Goal: Transaction & Acquisition: Subscribe to service/newsletter

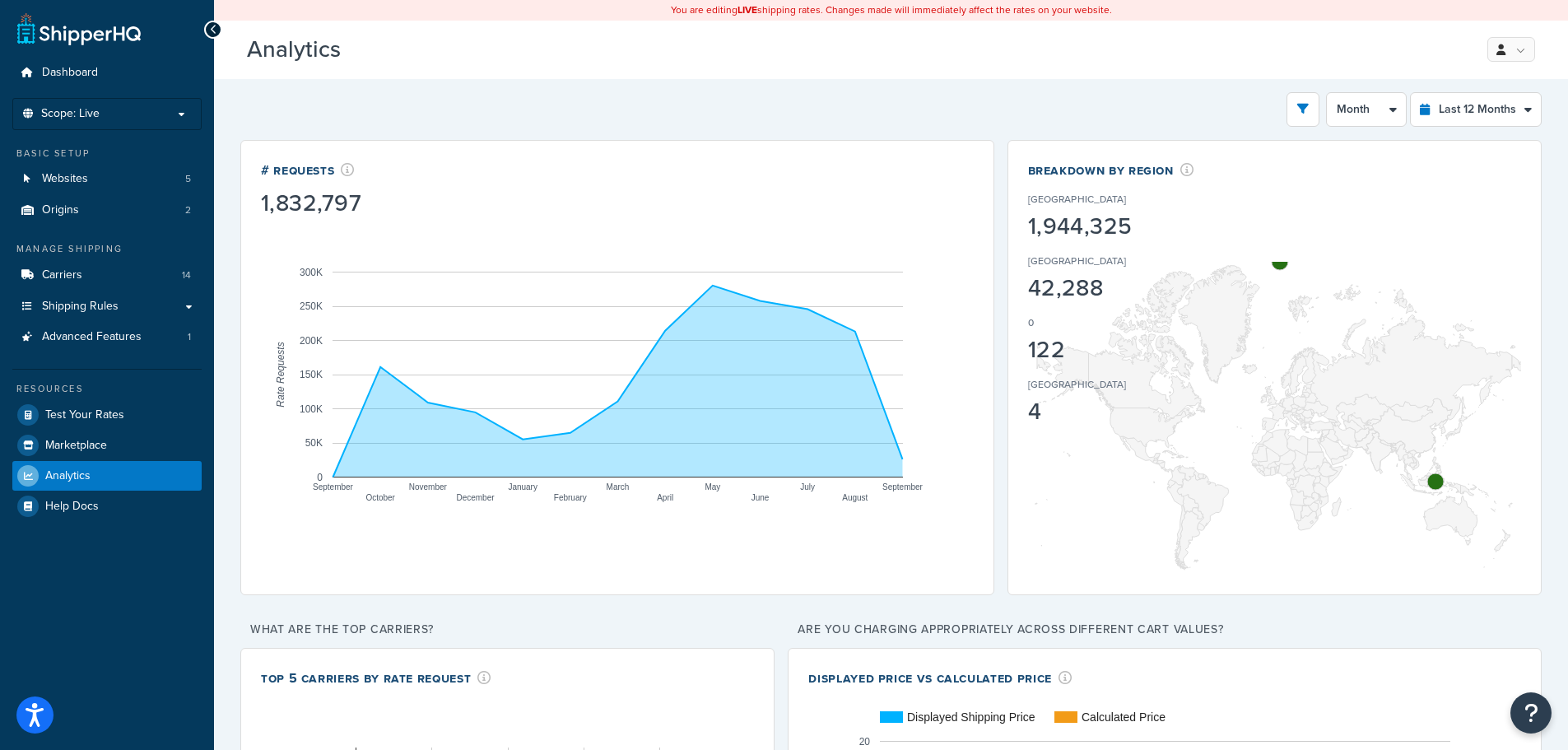
select select "last_year"
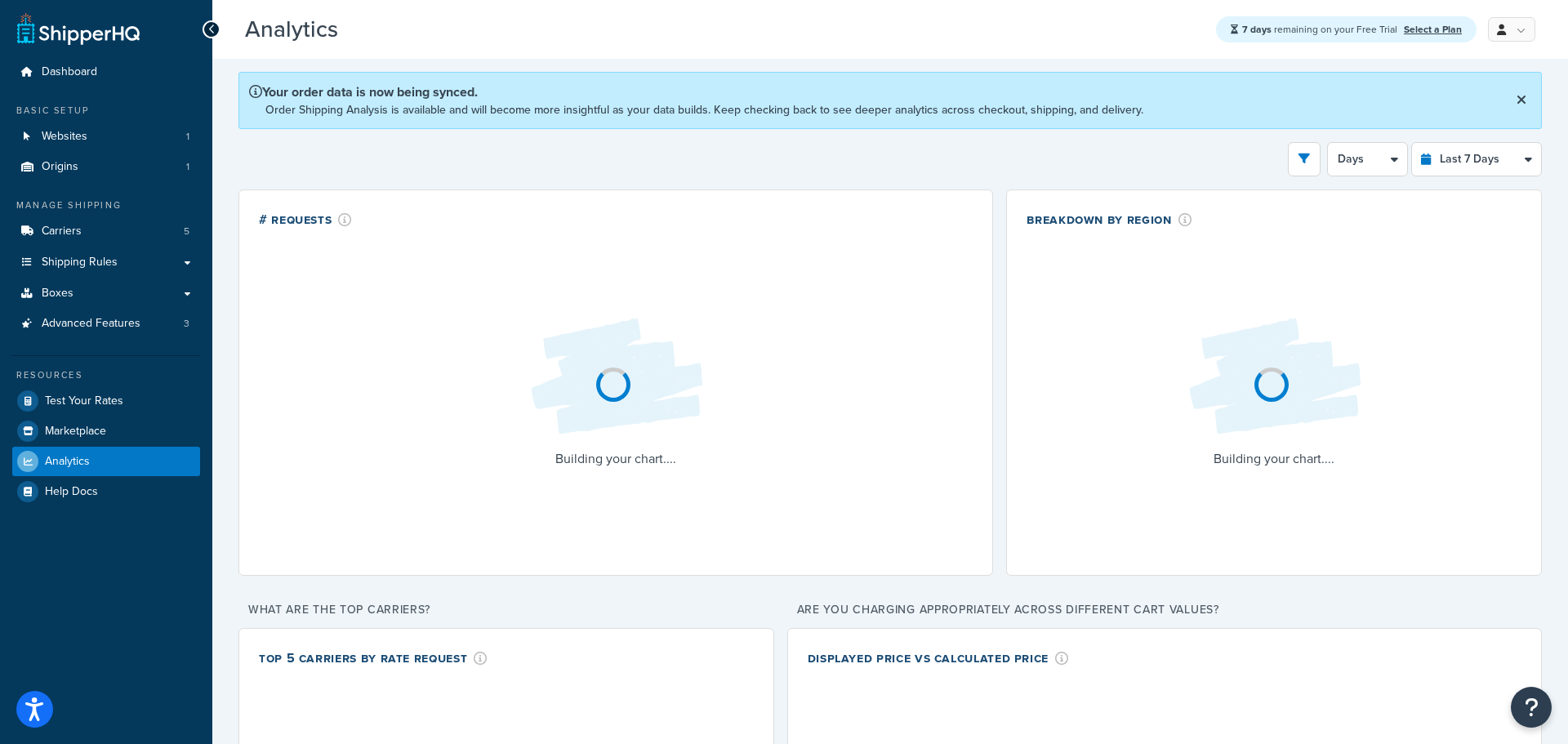
select select "last_7_days"
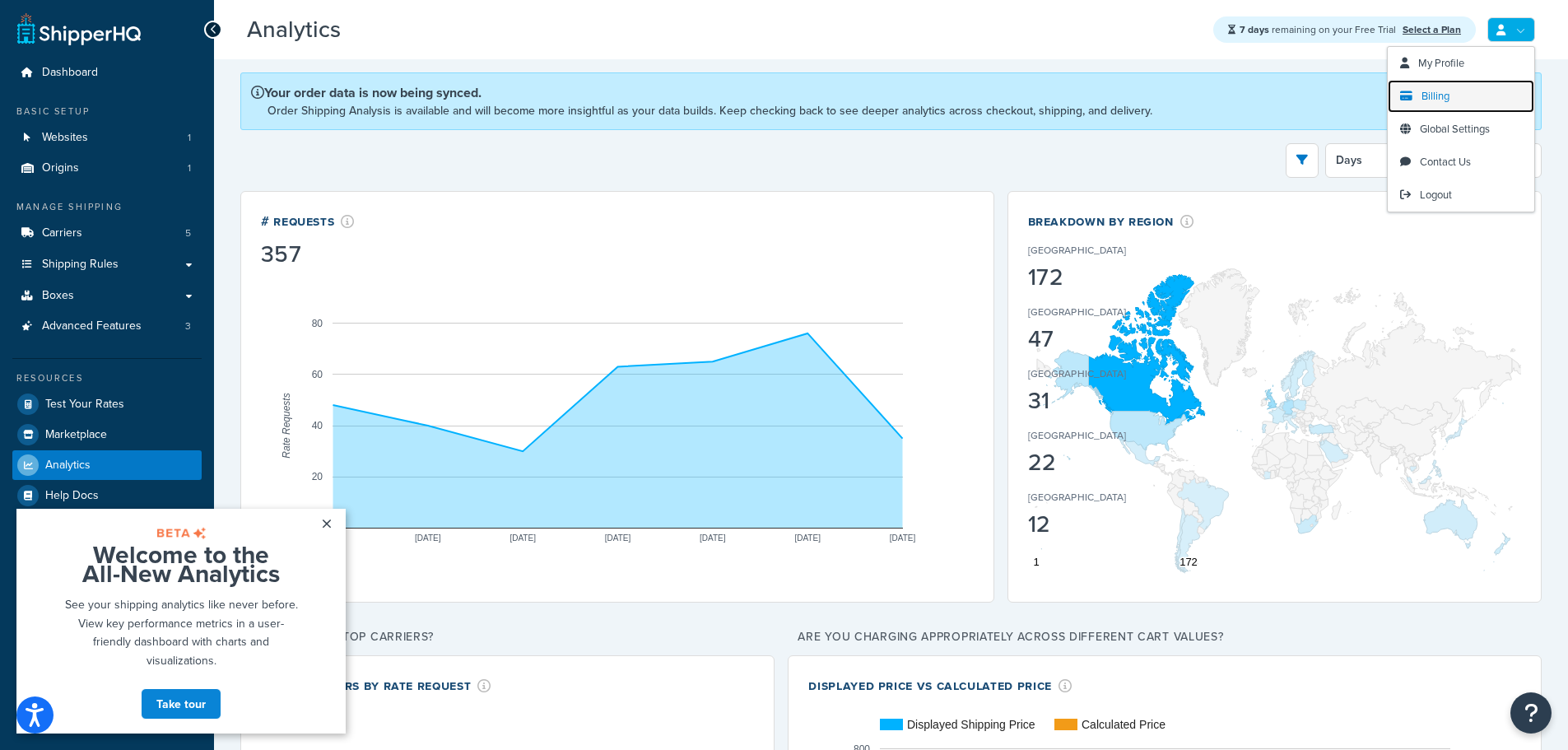
click at [1458, 92] on link "Billing" at bounding box center [1461, 96] width 146 height 33
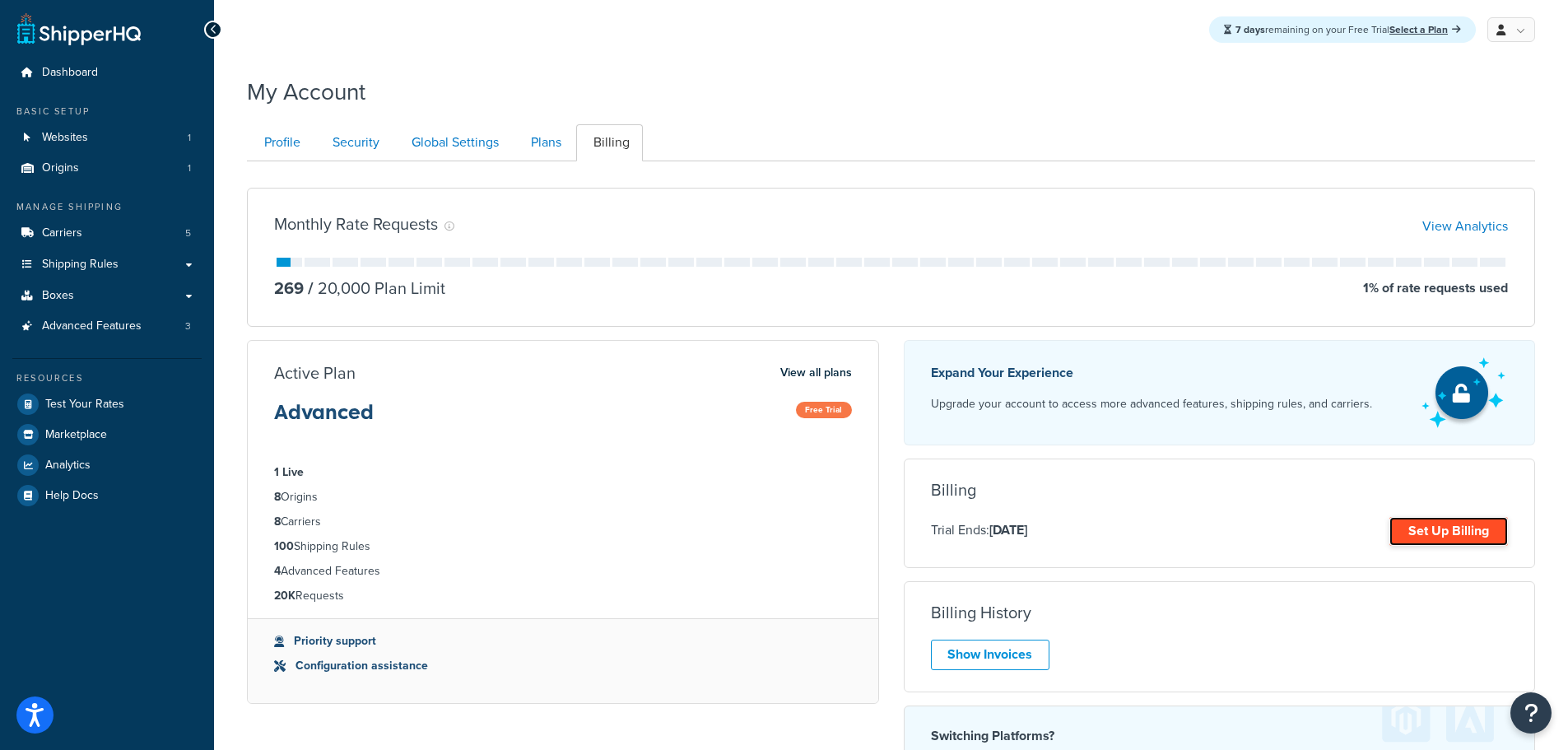
click at [1435, 522] on link "Set Up Billing" at bounding box center [1448, 531] width 119 height 29
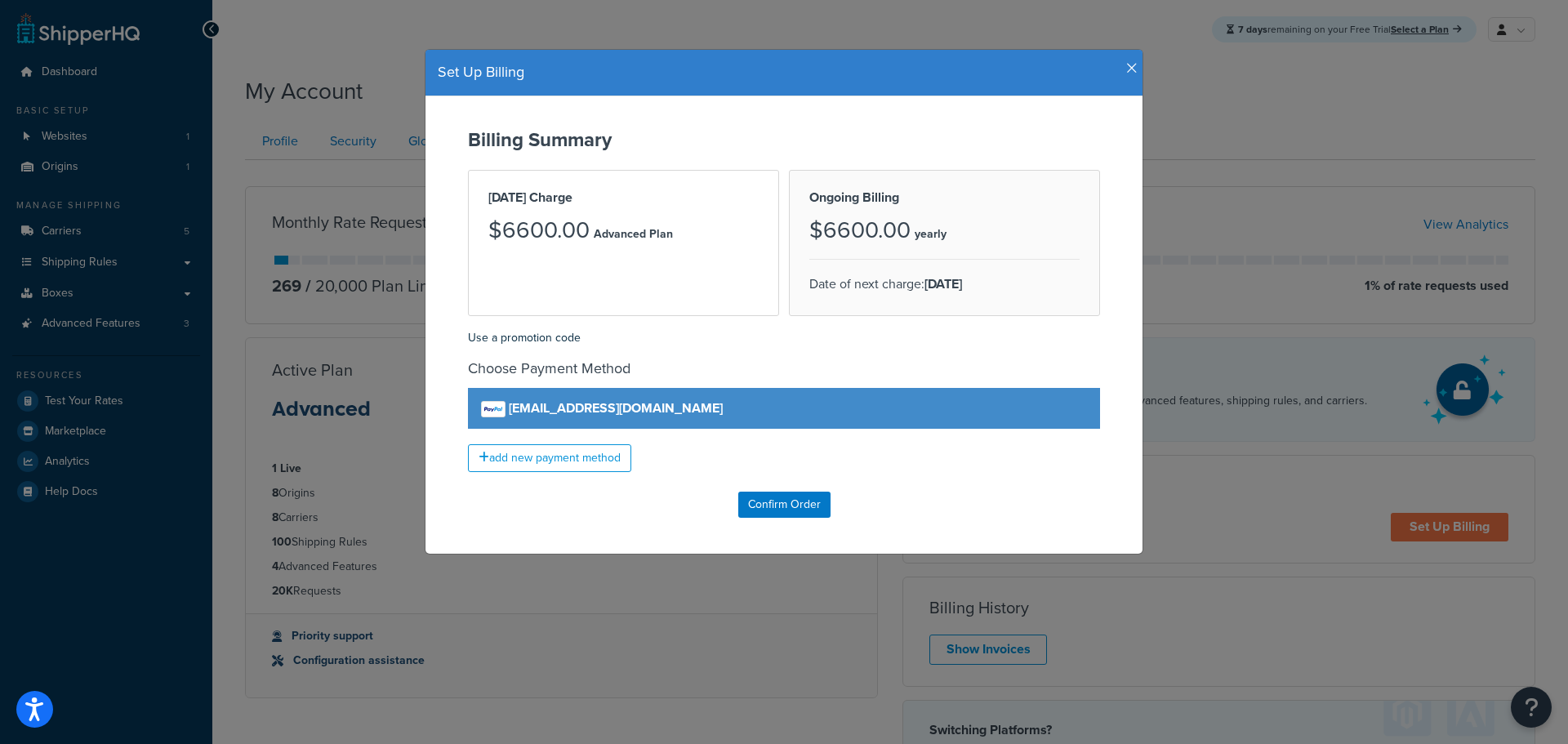
click at [1128, 59] on div "Set Up Billing" at bounding box center [784, 73] width 717 height 46
click at [1118, 65] on h4 "Set Up Billing" at bounding box center [783, 72] width 692 height 22
click at [1126, 66] on icon "button" at bounding box center [1131, 68] width 11 height 15
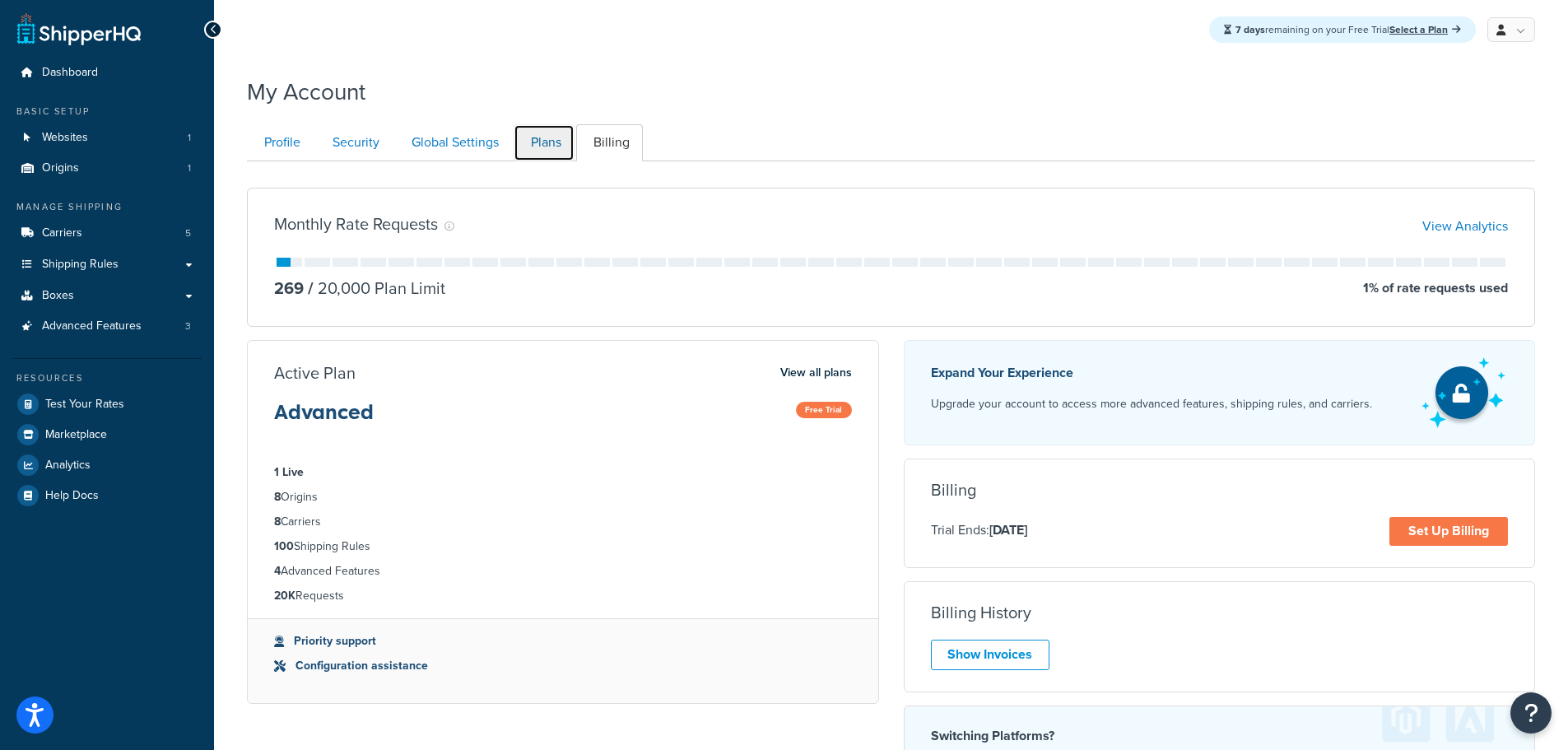
click at [548, 143] on link "Plans" at bounding box center [544, 142] width 61 height 37
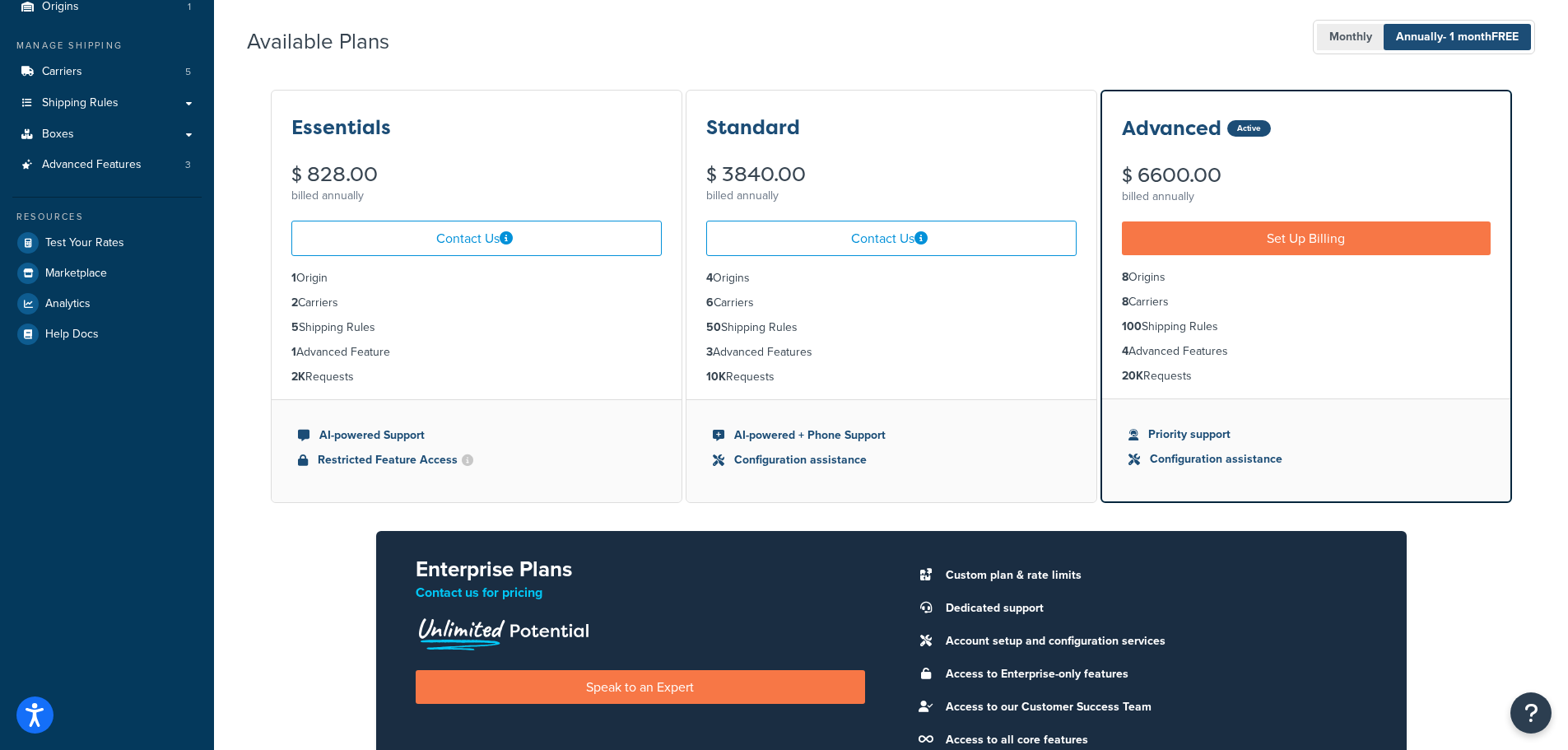
click at [1337, 27] on span "Monthly" at bounding box center [1351, 37] width 68 height 26
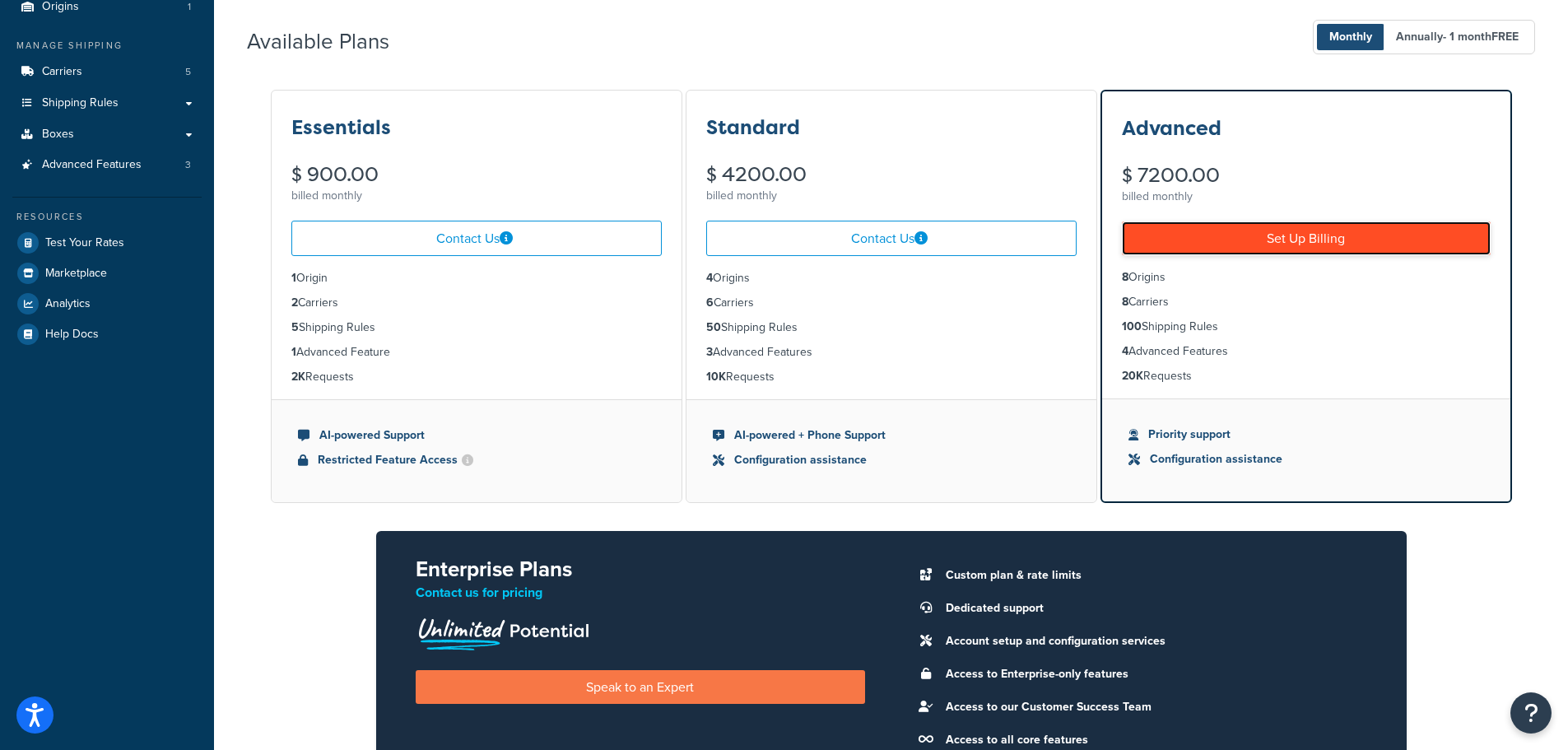
click at [1239, 243] on link "Set Up Billing" at bounding box center [1306, 238] width 368 height 34
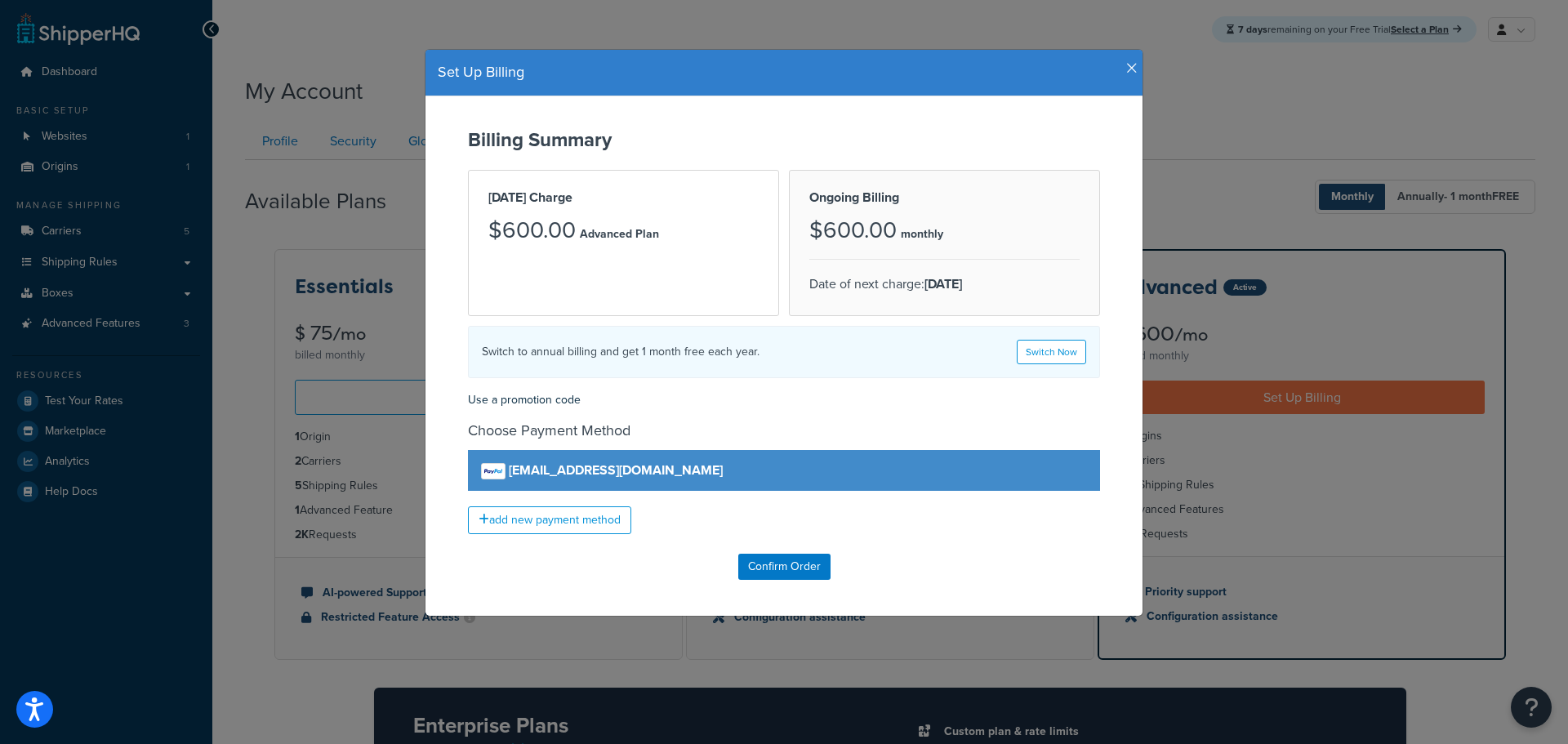
click at [1126, 70] on icon "button" at bounding box center [1131, 68] width 11 height 15
